Goal: Submit feedback/report problem

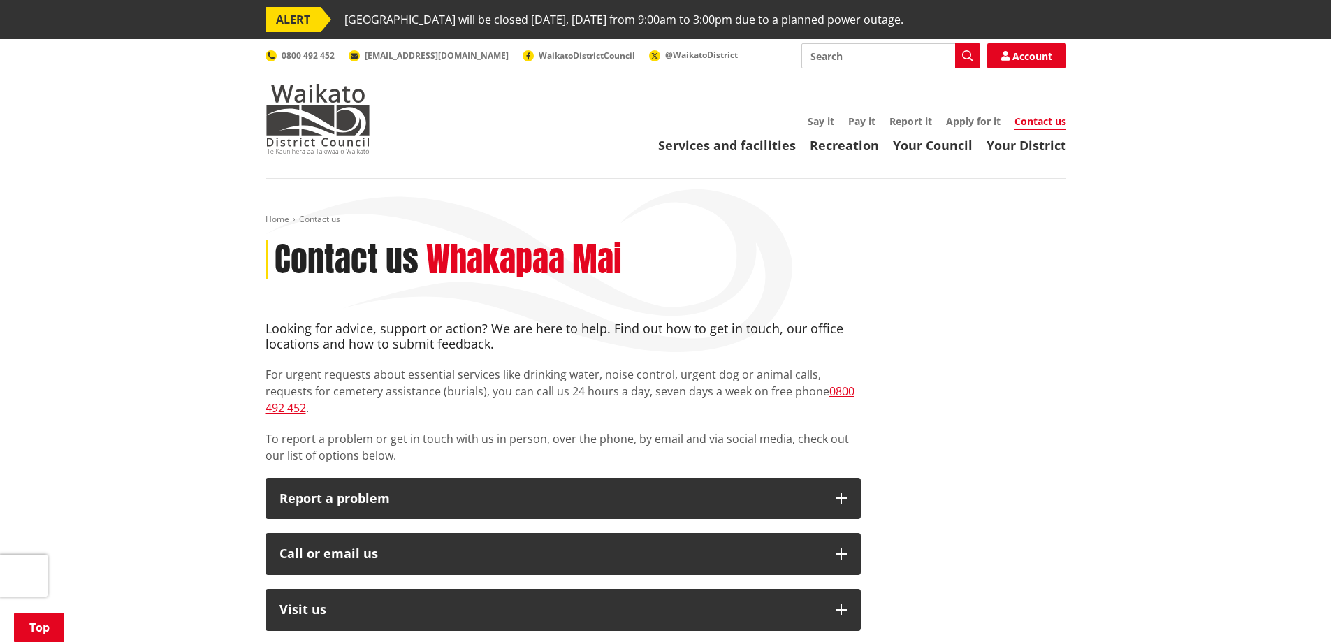
scroll to position [210, 0]
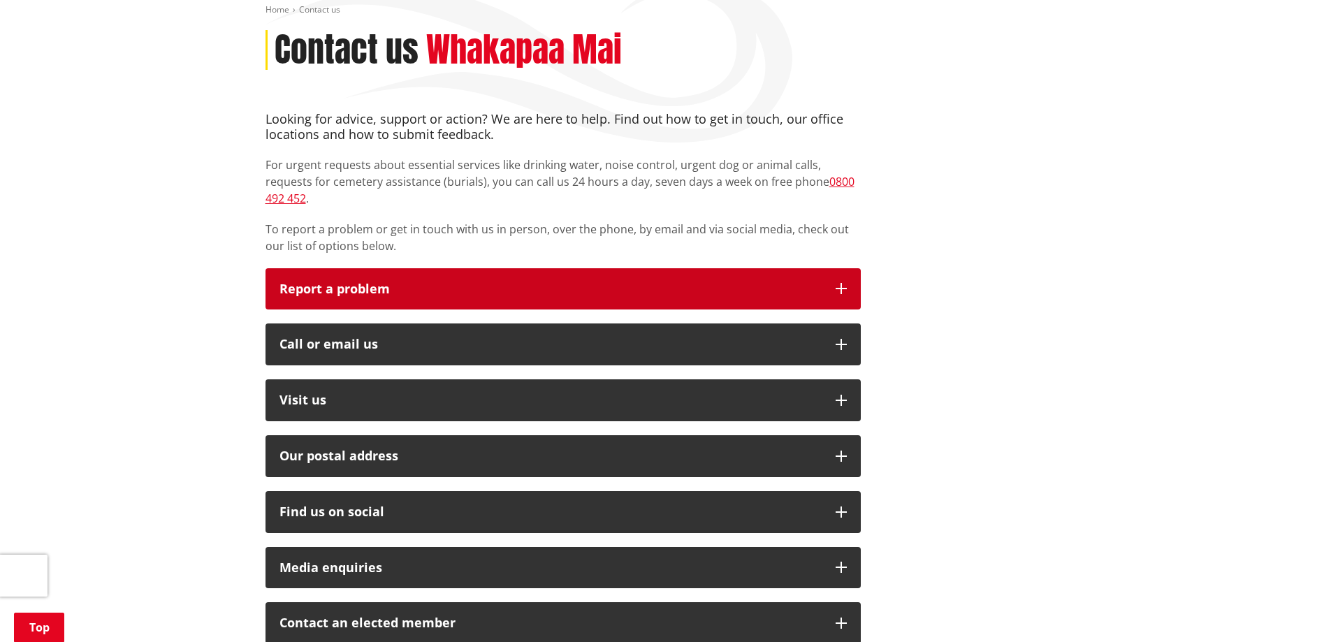
click at [314, 282] on p "Report a problem" at bounding box center [550, 289] width 542 height 14
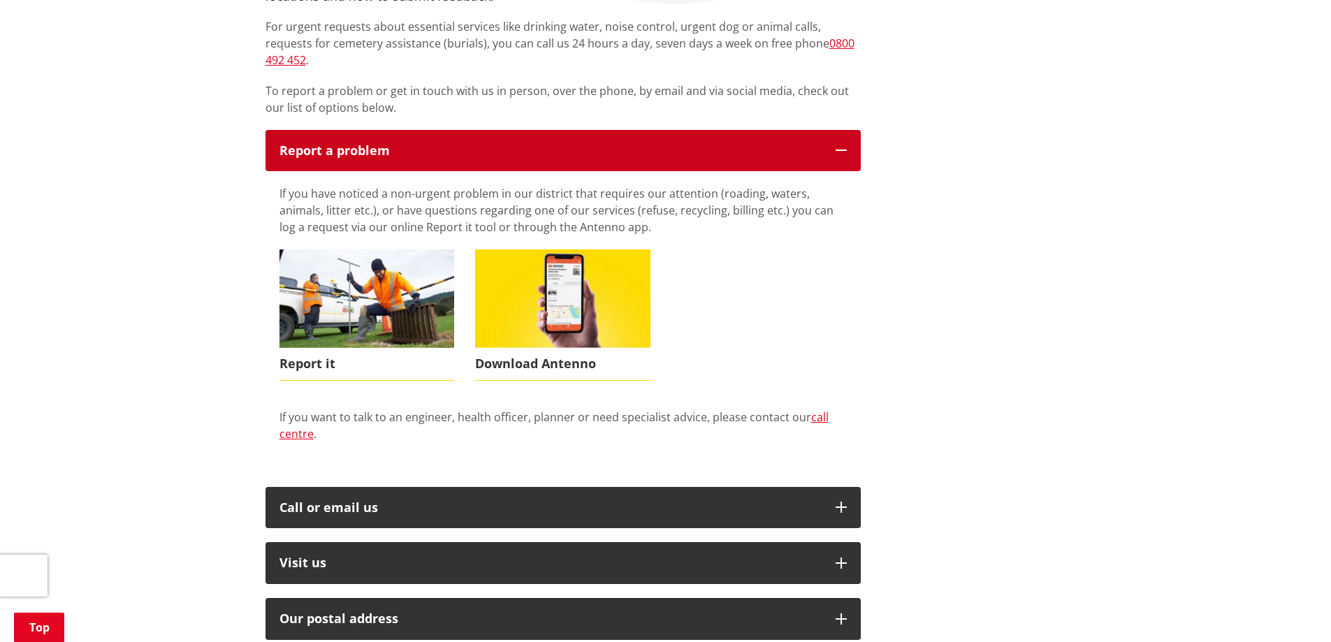
scroll to position [349, 0]
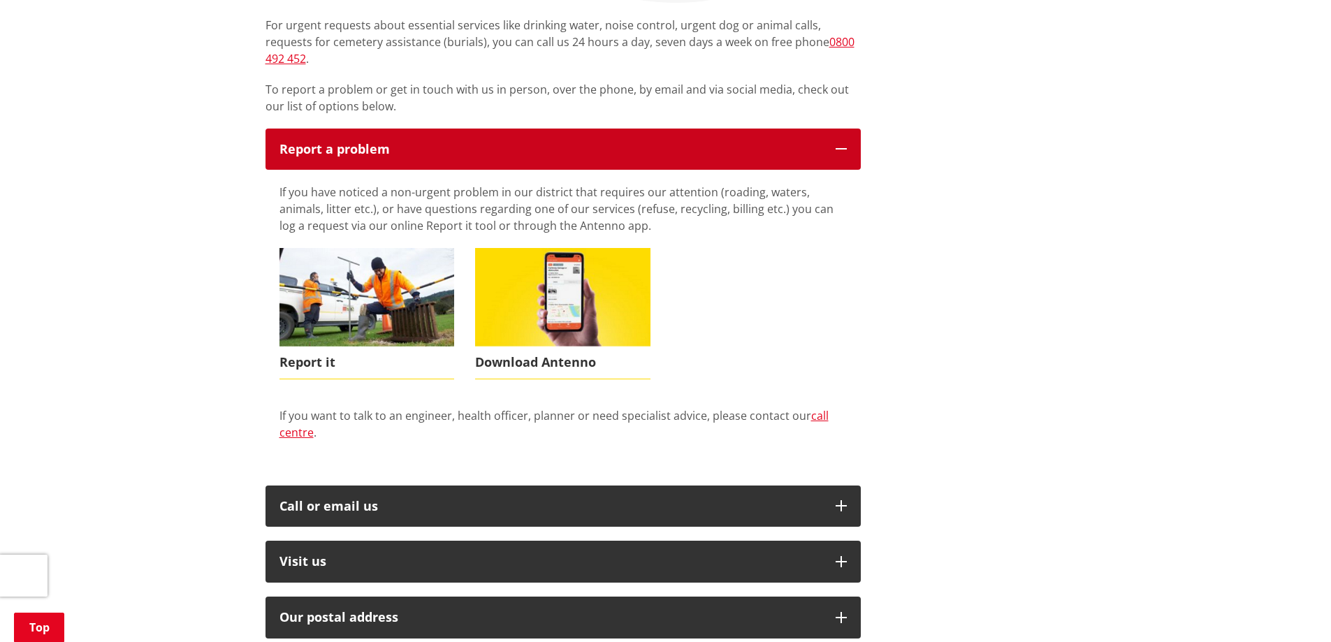
click at [341, 143] on p "Report a problem" at bounding box center [550, 150] width 542 height 14
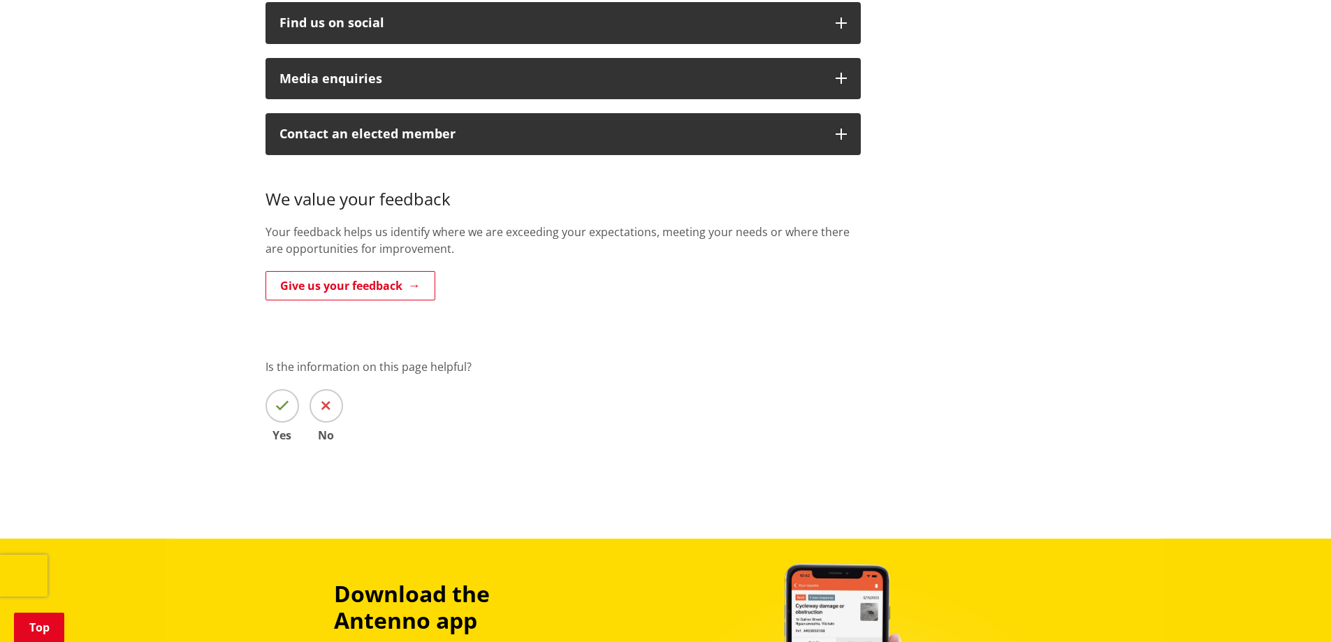
scroll to position [0, 0]
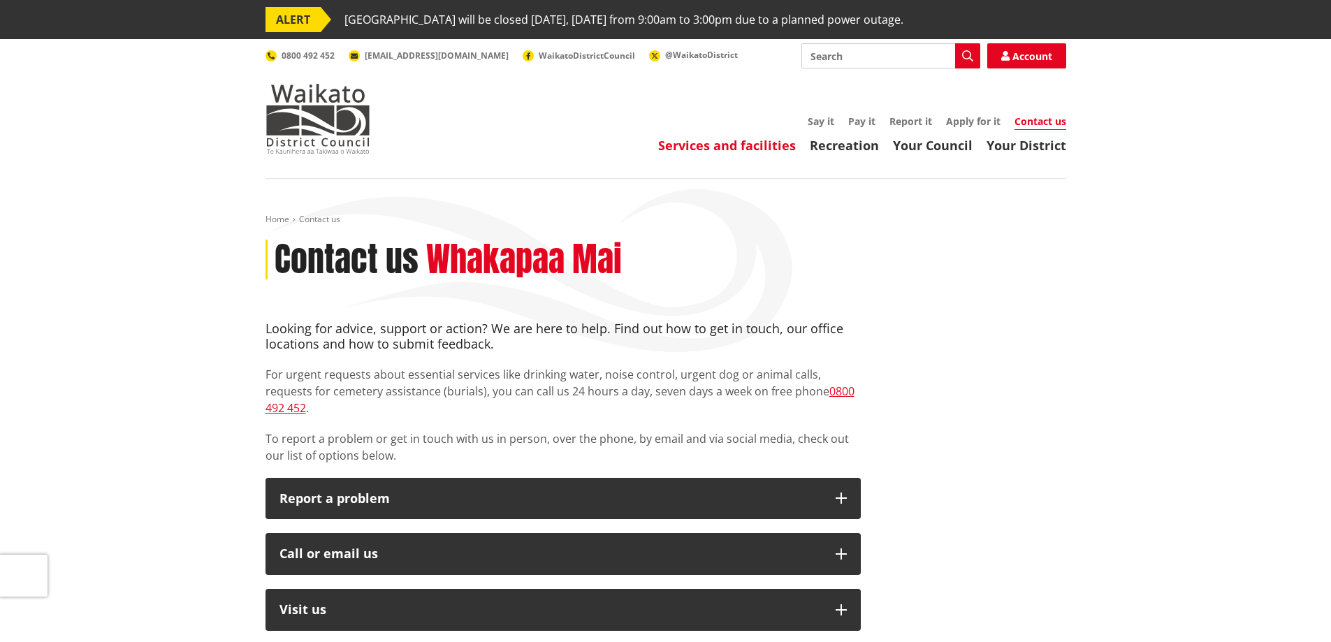
click at [748, 144] on link "Services and facilities" at bounding box center [727, 145] width 138 height 17
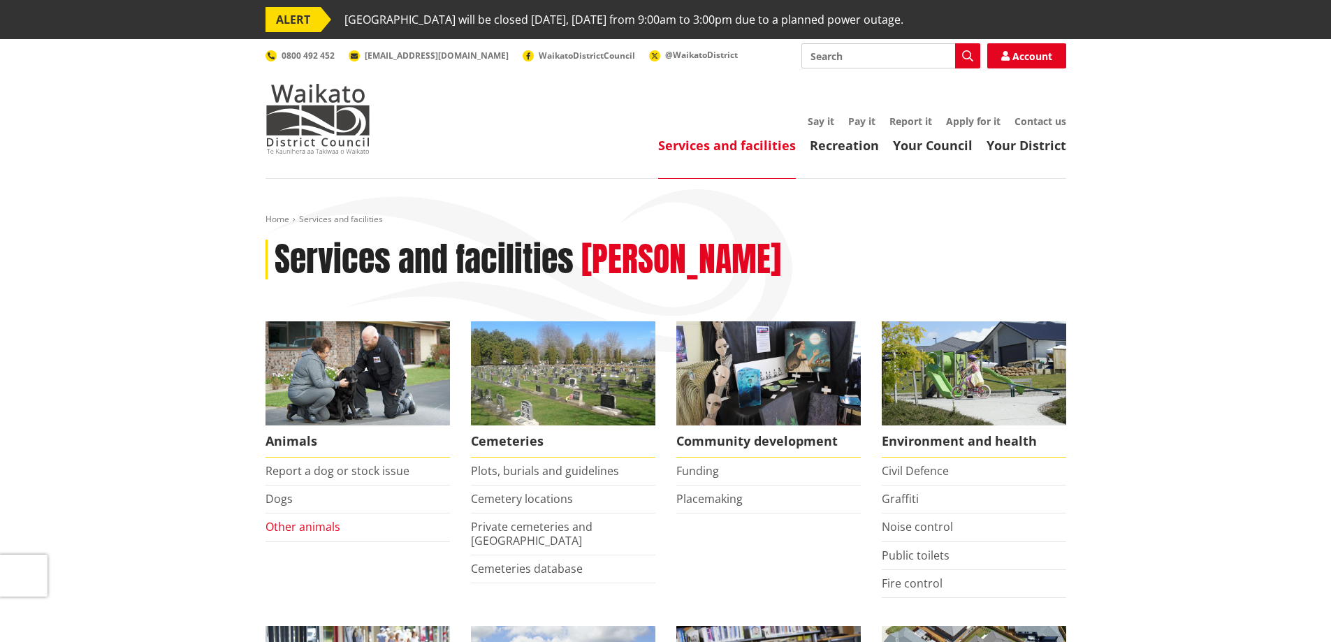
click at [305, 528] on link "Other animals" at bounding box center [303, 526] width 75 height 15
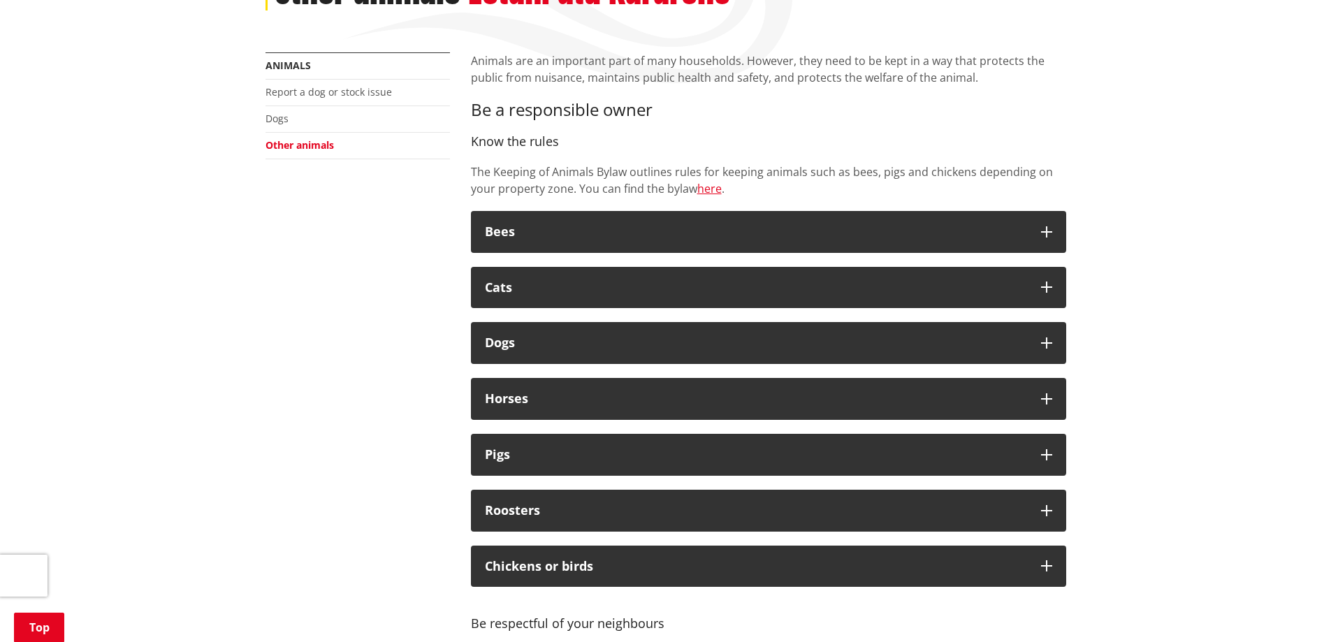
scroll to position [349, 0]
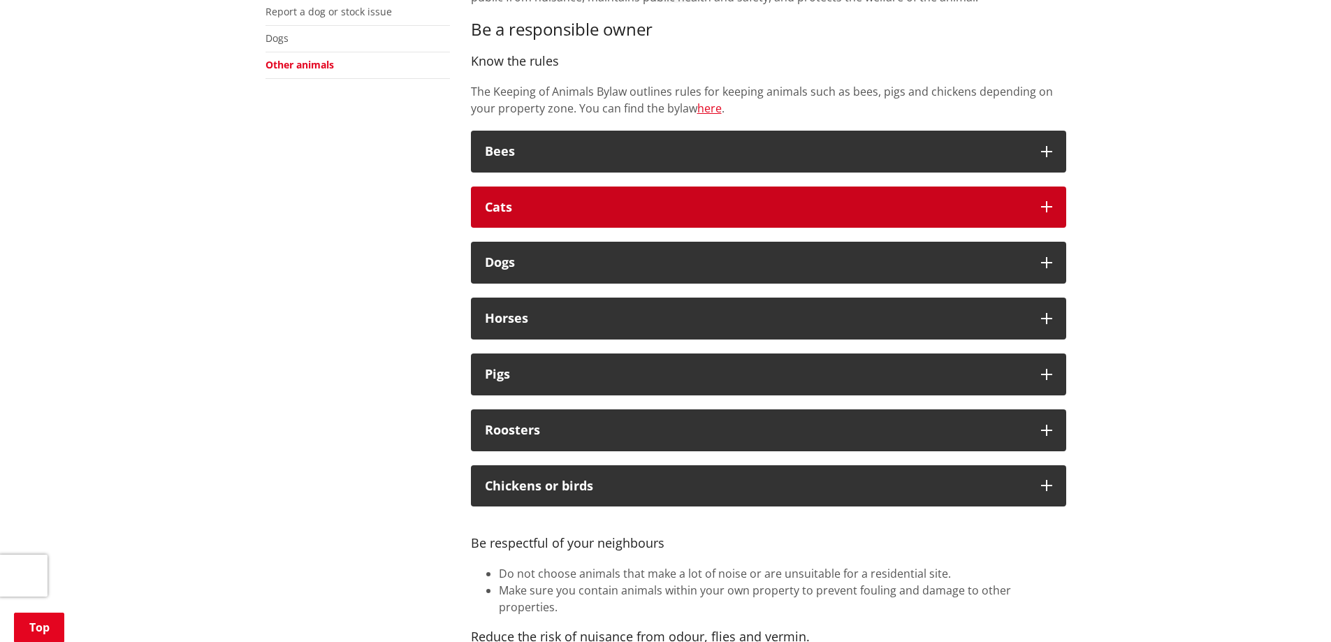
click at [524, 208] on div "Cats" at bounding box center [756, 208] width 542 height 14
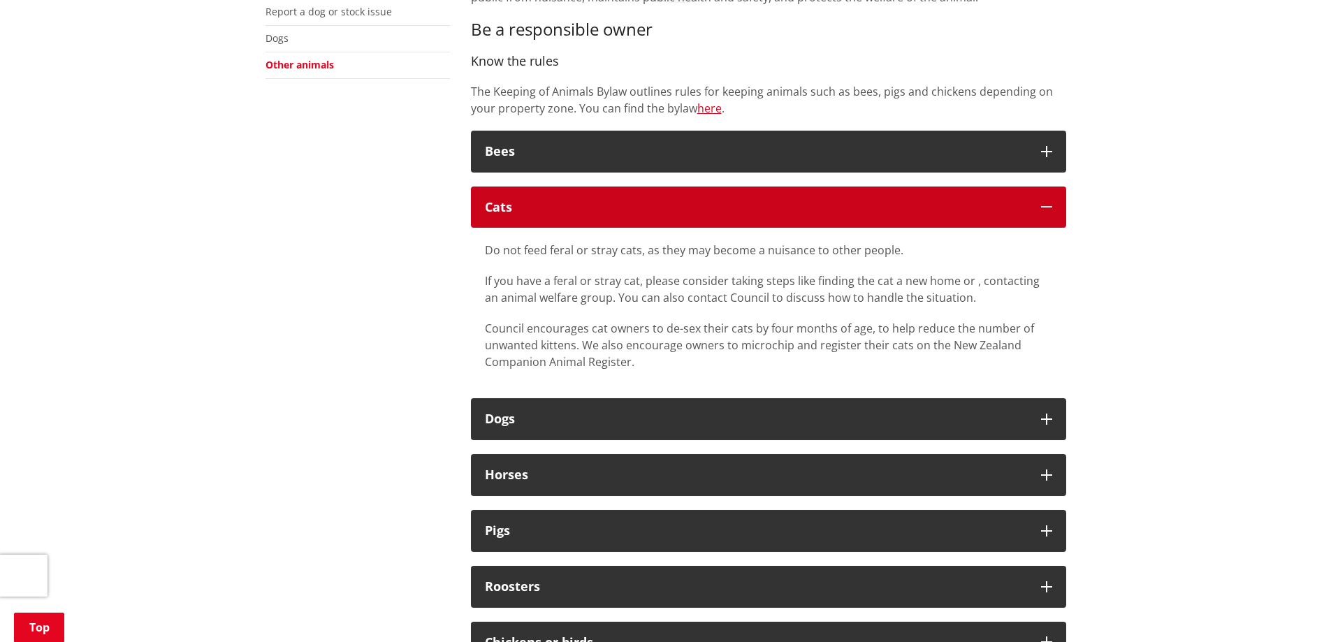
click at [502, 202] on div "Cats" at bounding box center [756, 208] width 542 height 14
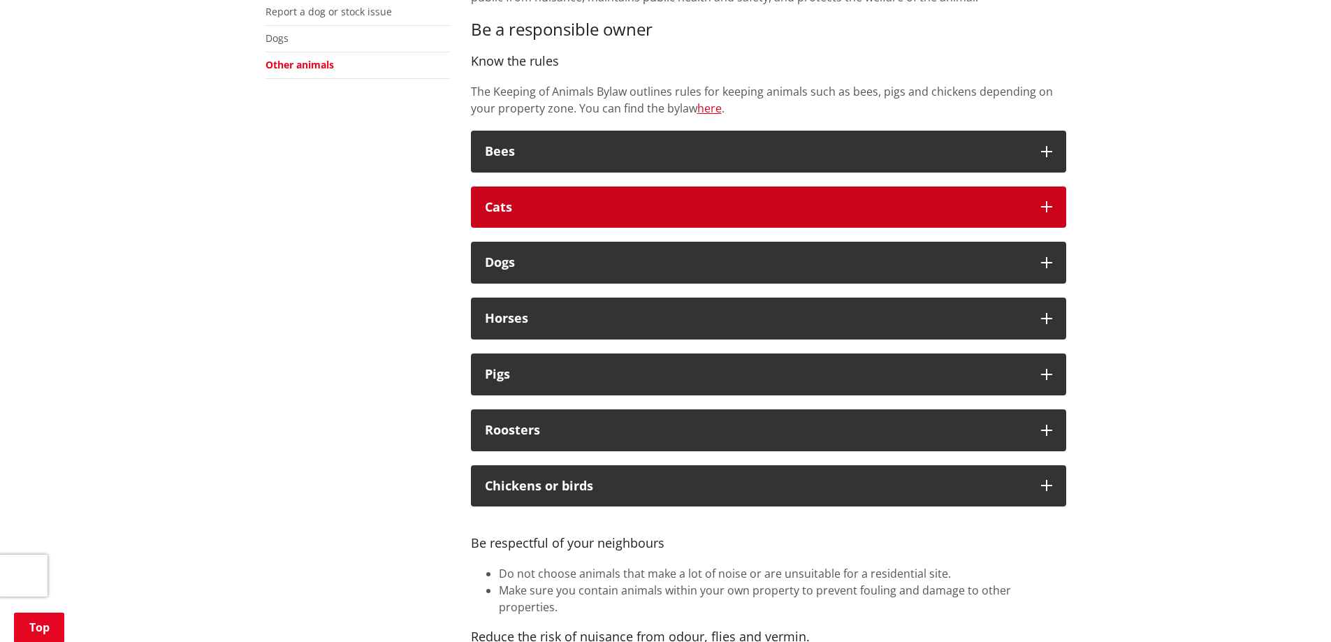
scroll to position [210, 0]
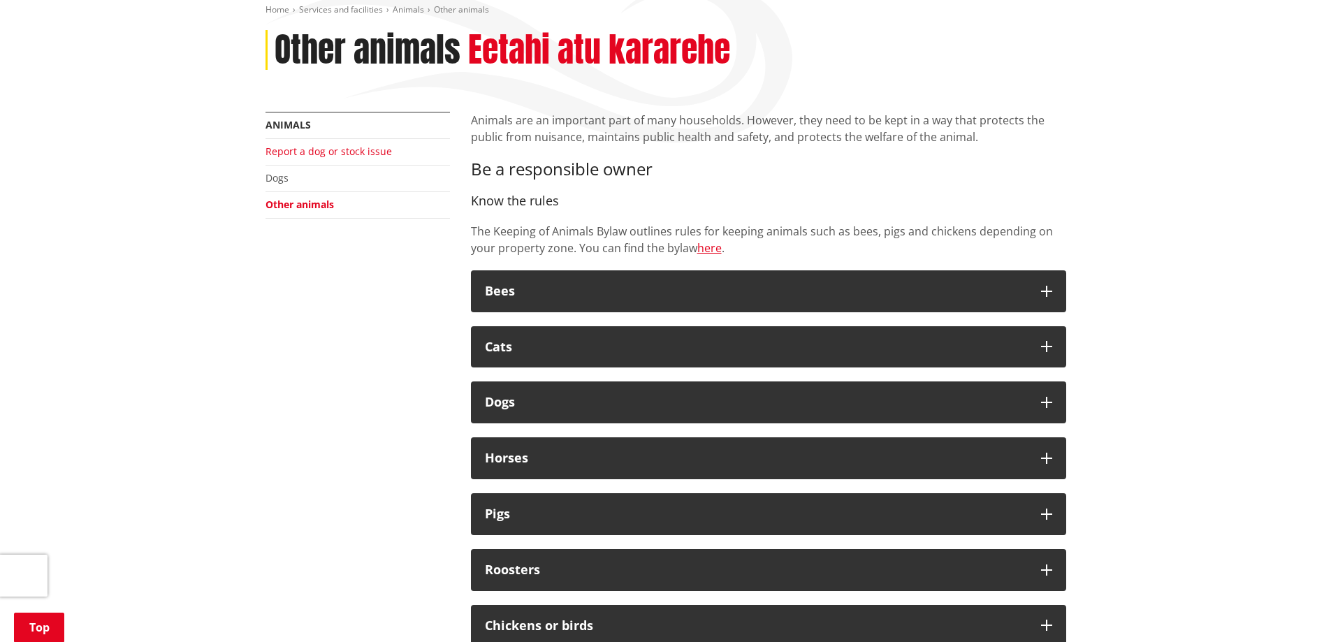
click at [331, 150] on link "Report a dog or stock issue" at bounding box center [329, 151] width 126 height 13
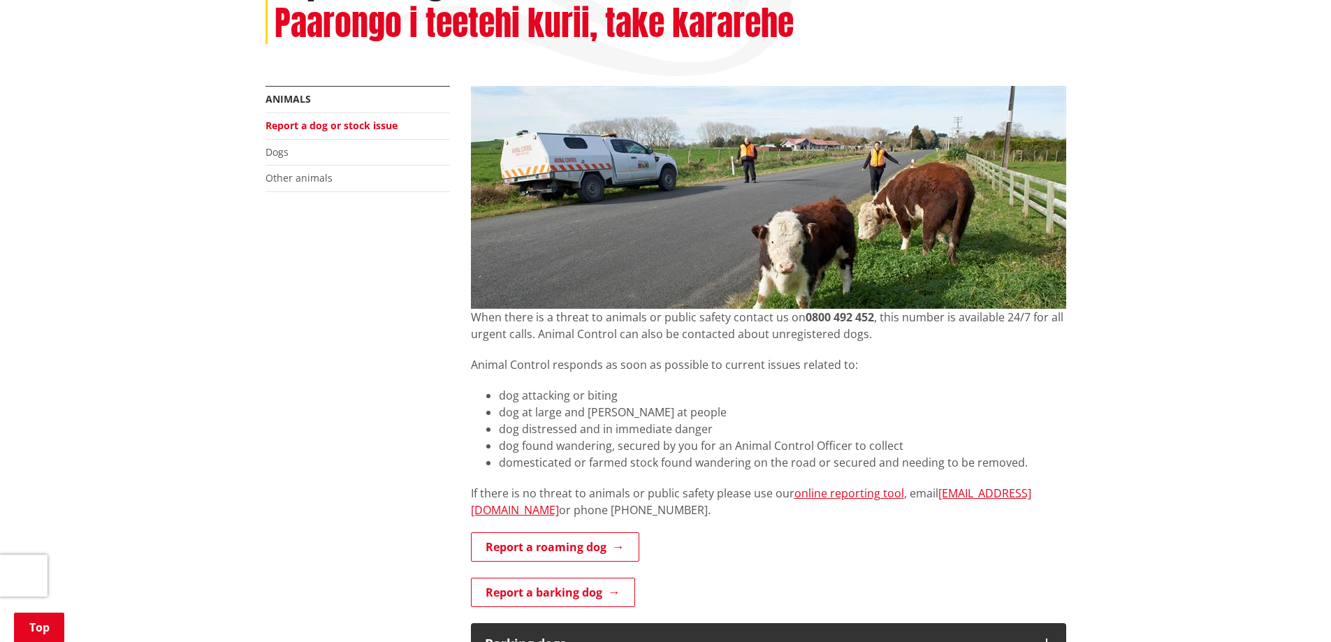
scroll to position [279, 0]
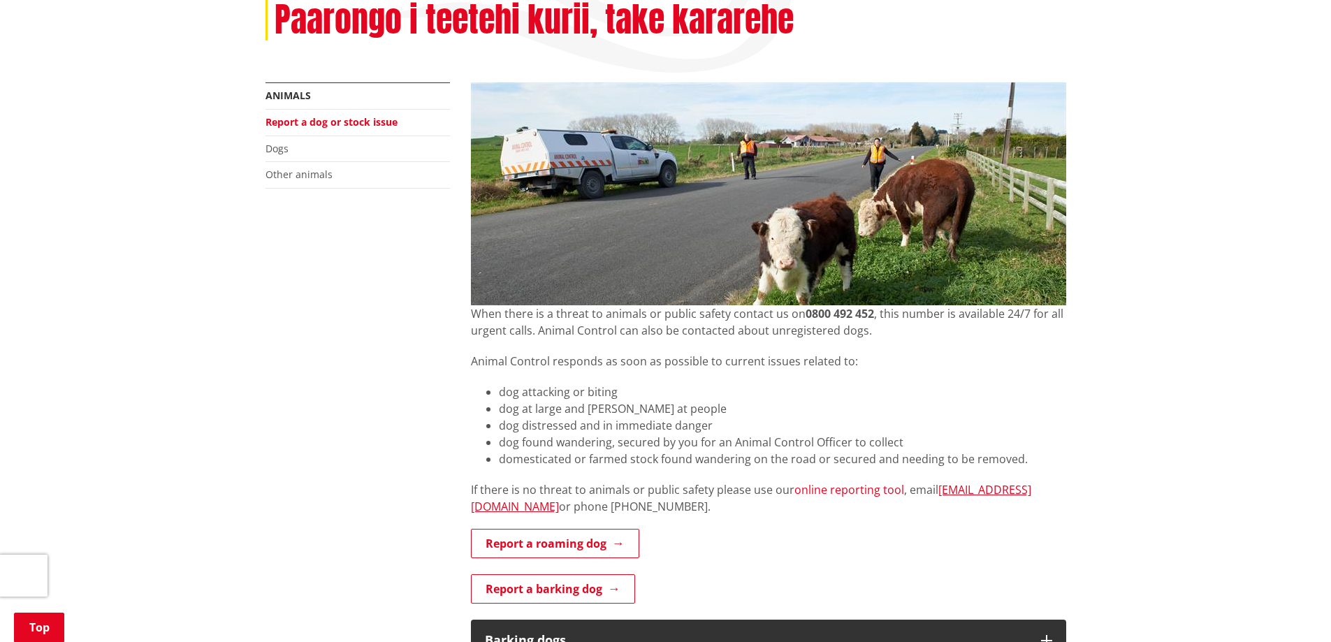
click at [843, 493] on link "online reporting tool" at bounding box center [849, 489] width 110 height 15
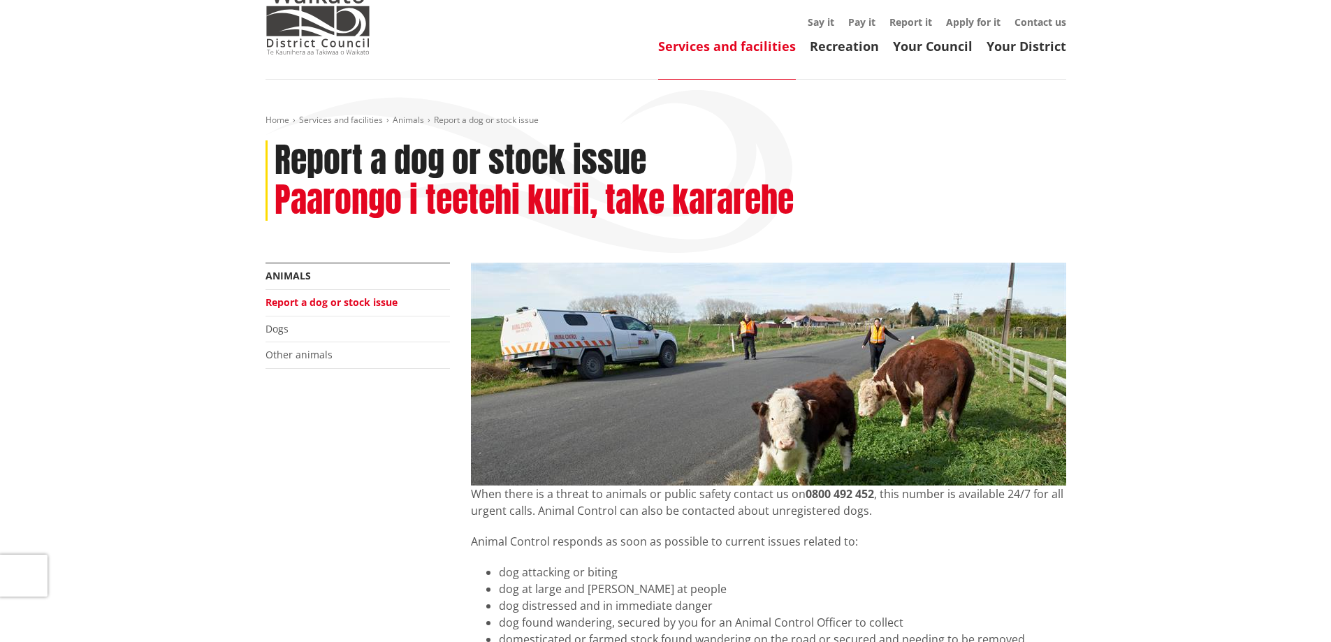
scroll to position [0, 0]
